Goal: Information Seeking & Learning: Learn about a topic

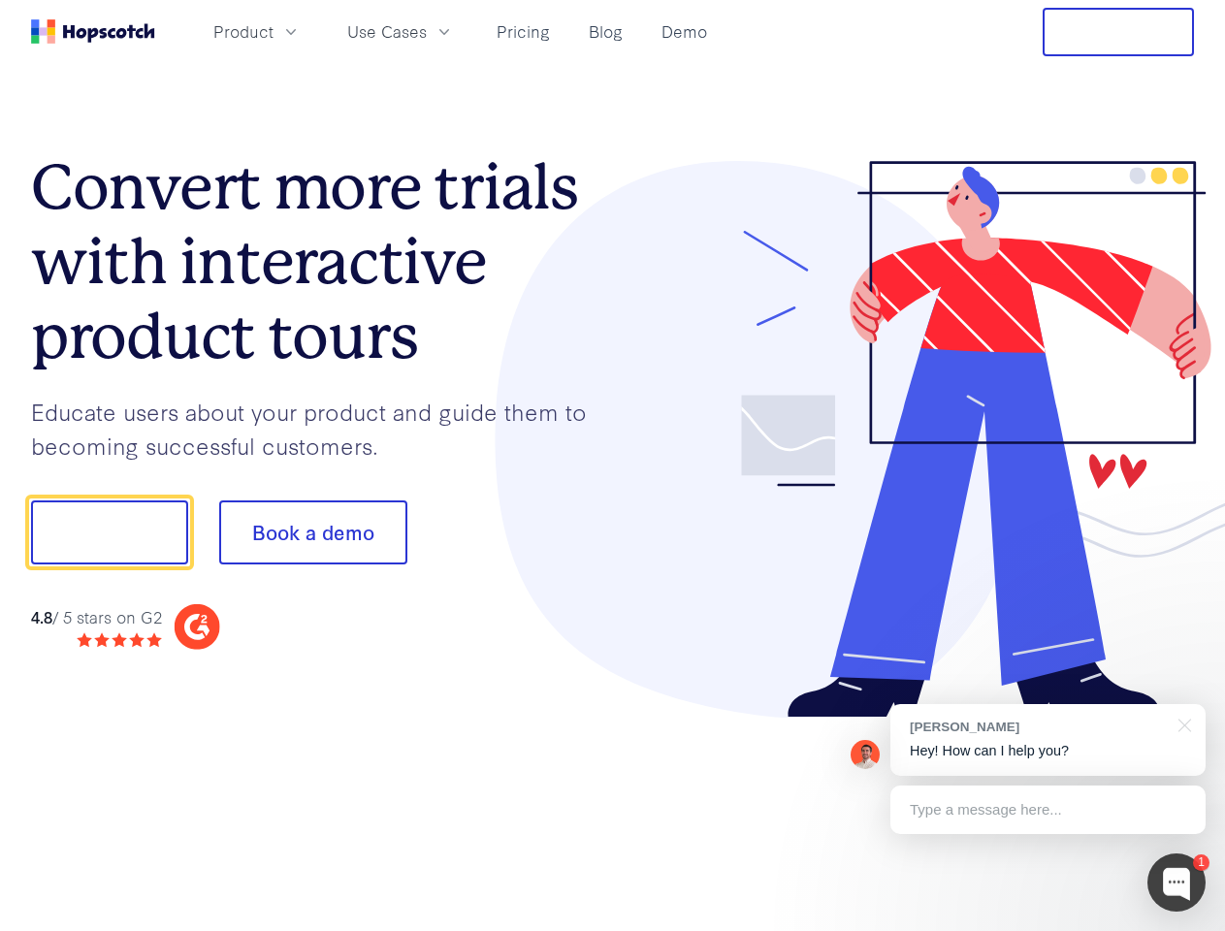
click at [613, 466] on div at bounding box center [904, 440] width 582 height 558
click at [274, 31] on span "Product" at bounding box center [243, 31] width 60 height 24
click at [427, 31] on span "Use Cases" at bounding box center [387, 31] width 80 height 24
click at [1118, 32] on button "Free Trial" at bounding box center [1118, 32] width 151 height 48
click at [109, 533] on button "Show me!" at bounding box center [109, 533] width 157 height 64
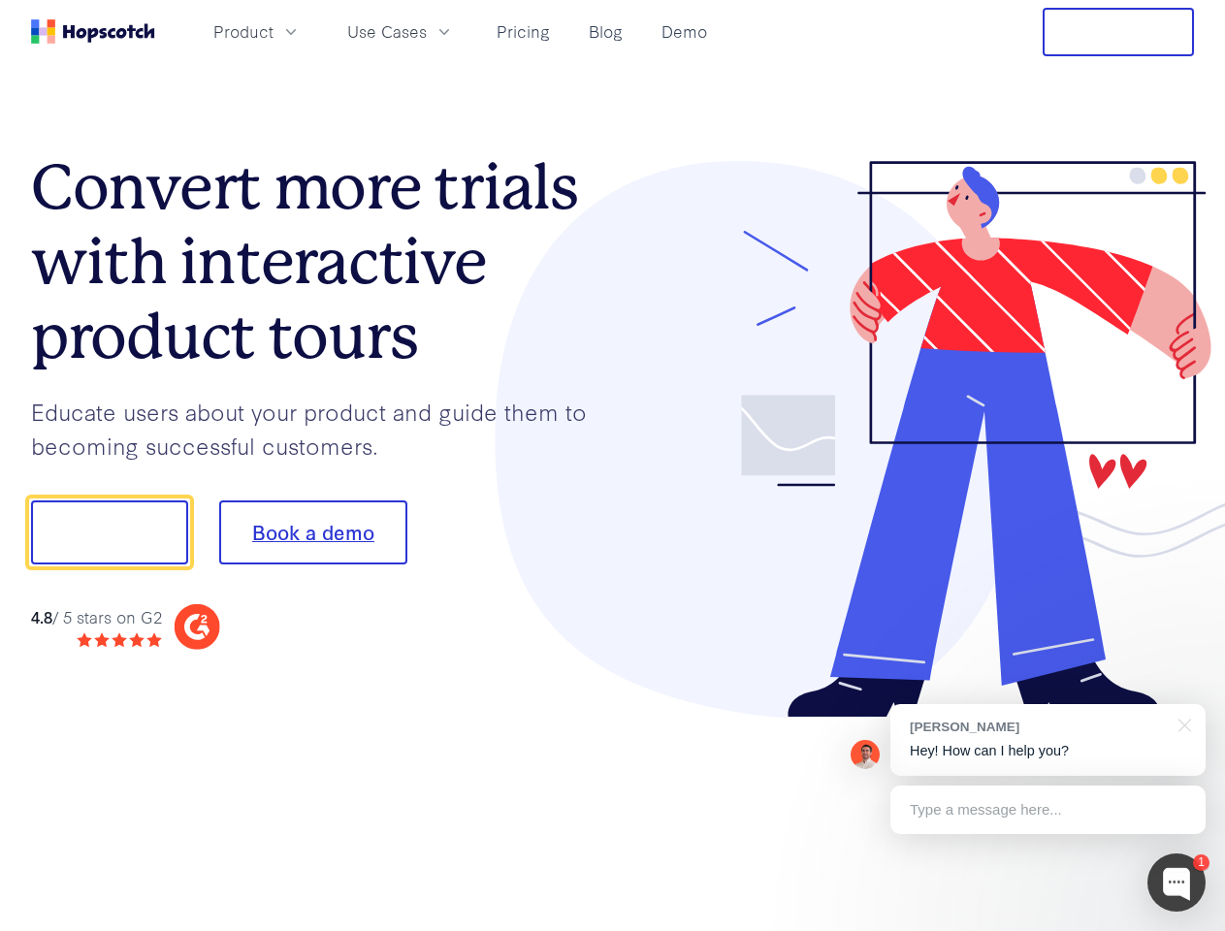
click at [312, 533] on button "Book a demo" at bounding box center [313, 533] width 188 height 64
click at [1177, 883] on div at bounding box center [1177, 883] width 58 height 58
click at [1048, 740] on div "[PERSON_NAME] Hey! How can I help you?" at bounding box center [1047, 740] width 315 height 72
click at [1181, 724] on div at bounding box center [1024, 530] width 364 height 647
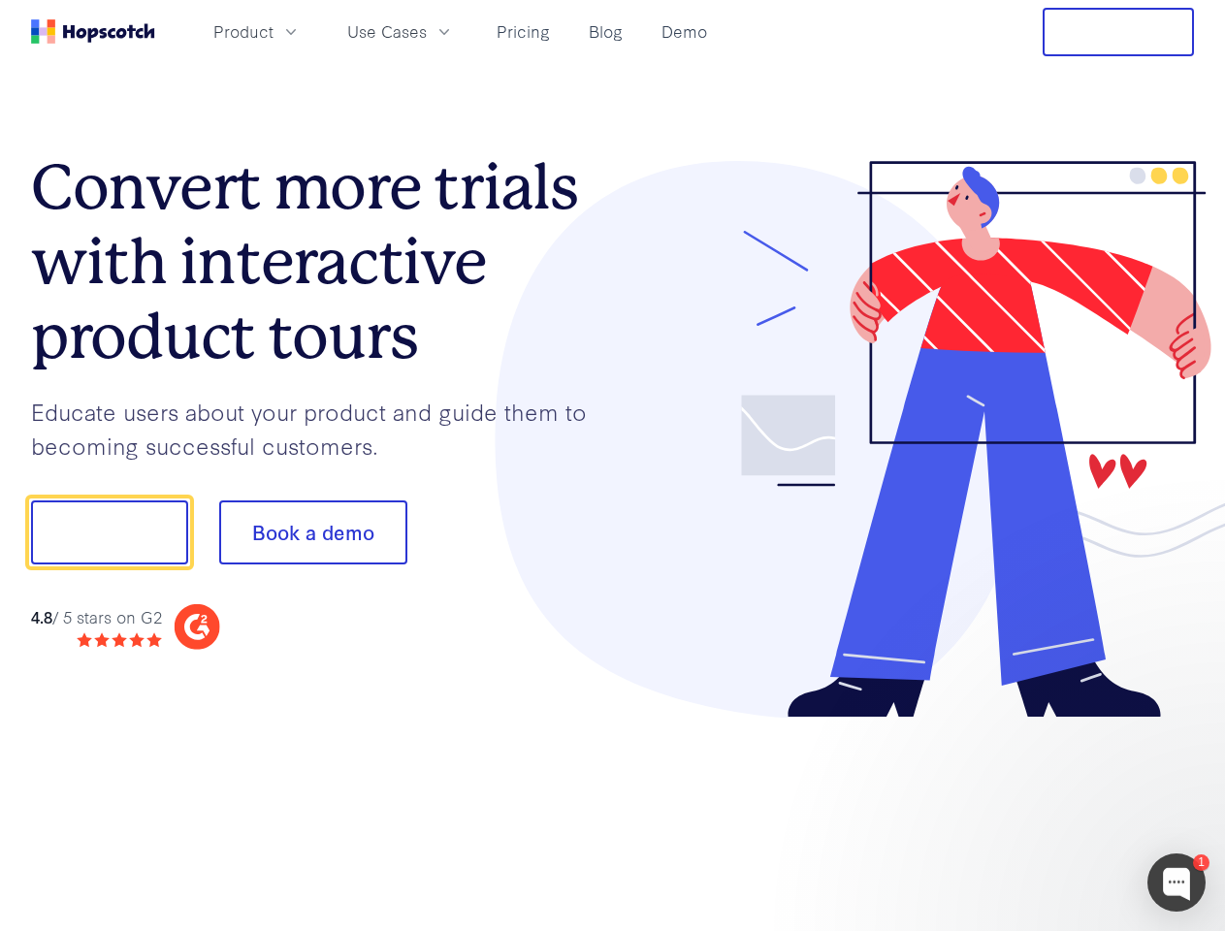
click at [1048, 810] on div at bounding box center [1024, 660] width 364 height 387
